Goal: Check status: Check status

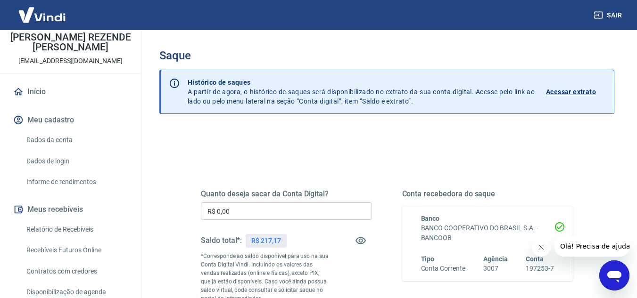
scroll to position [47, 0]
click at [80, 231] on link "Relatório de Recebíveis" at bounding box center [76, 229] width 107 height 19
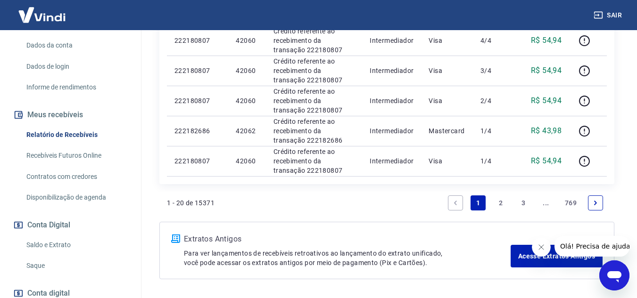
scroll to position [740, 0]
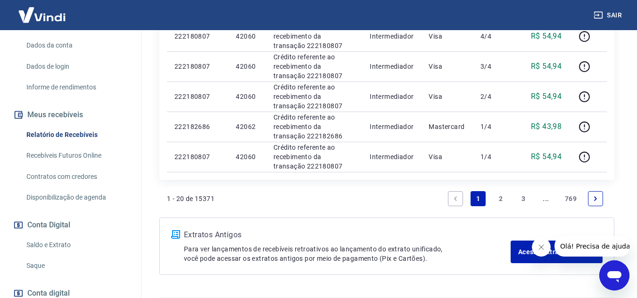
click at [496, 198] on link "2" at bounding box center [500, 198] width 15 height 15
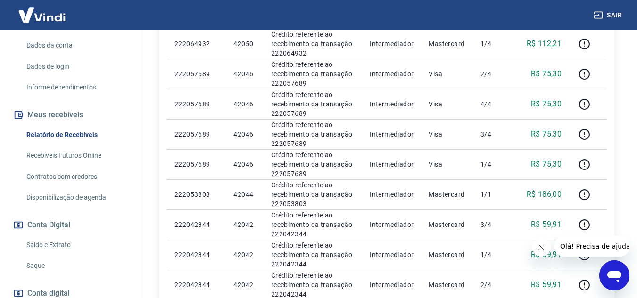
scroll to position [738, 0]
